Goal: Navigation & Orientation: Find specific page/section

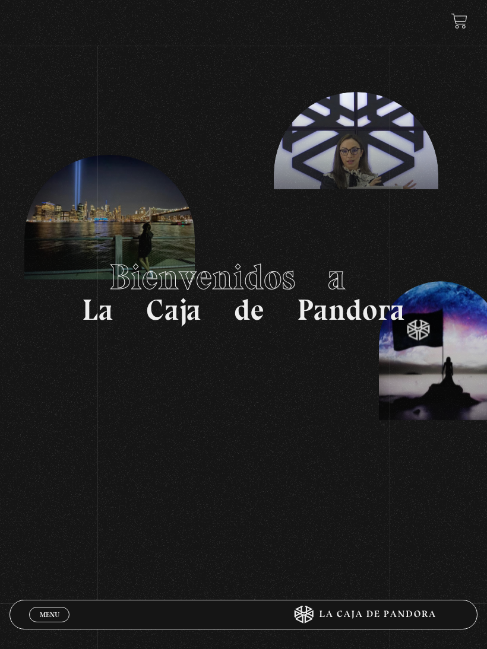
click at [398, 606] on icon at bounding box center [360, 615] width 195 height 18
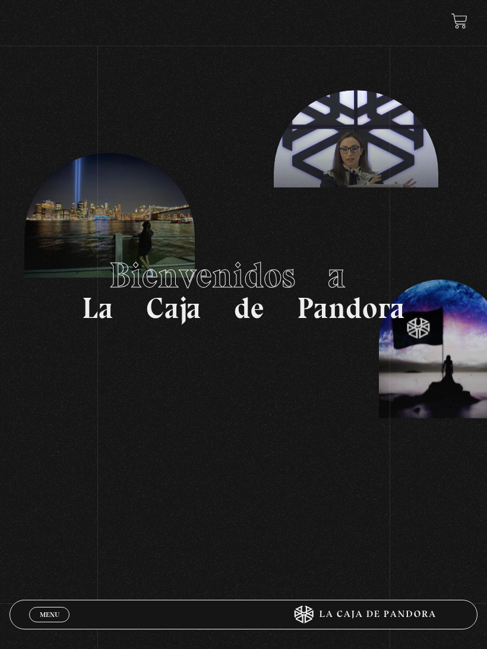
scroll to position [4, 0]
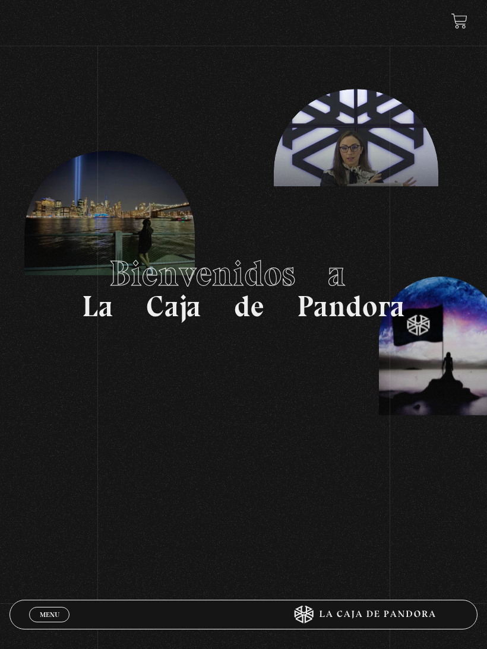
click at [367, 601] on header "Menu Cerrar Suscripciones Inicie sesión" at bounding box center [242, 615] width 467 height 30
click at [52, 617] on span "Menu" at bounding box center [50, 614] width 20 height 7
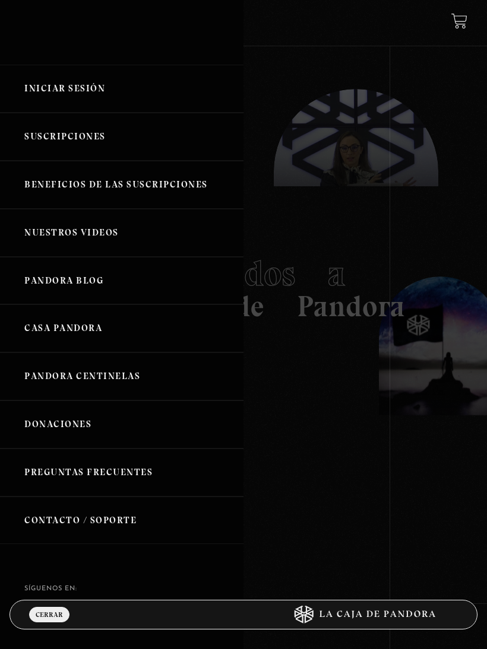
click at [72, 75] on link "Iniciar Sesión" at bounding box center [121, 89] width 243 height 48
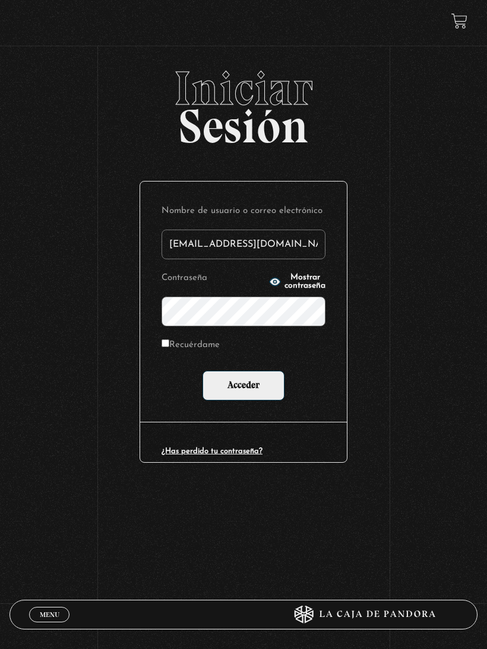
type input "[EMAIL_ADDRESS][DOMAIN_NAME]"
click at [243, 386] on input "Acceder" at bounding box center [243, 386] width 82 height 30
click at [244, 392] on input "Acceder" at bounding box center [243, 386] width 82 height 30
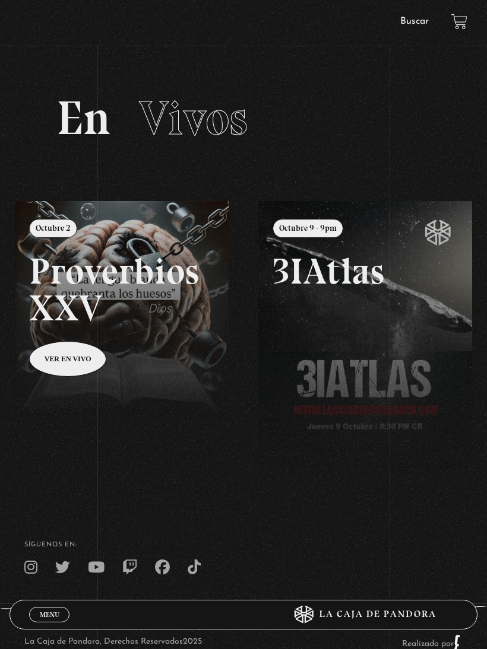
click at [335, 639] on div "La Caja de Pandora, Derechos Reservados 2025 Realizado por" at bounding box center [243, 643] width 487 height 77
click at [357, 638] on div "La Caja de Pandora, Derechos Reservados 2025 Realizado por" at bounding box center [243, 643] width 487 height 77
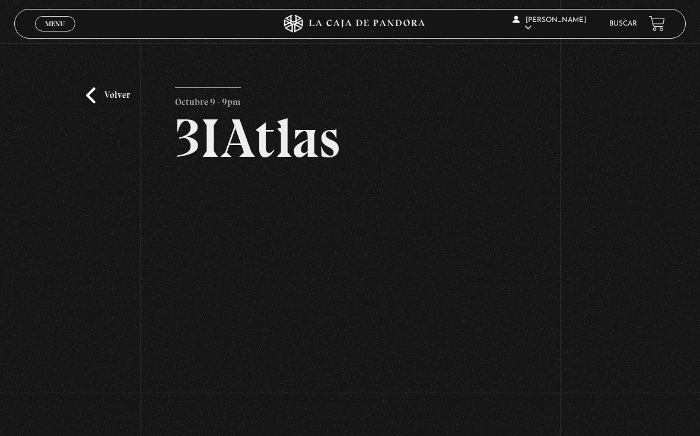
click at [2, 370] on div "Volver Octubre 9 - 9pm 3IAtlas" at bounding box center [350, 223] width 700 height 360
